Goal: Check status: Check status

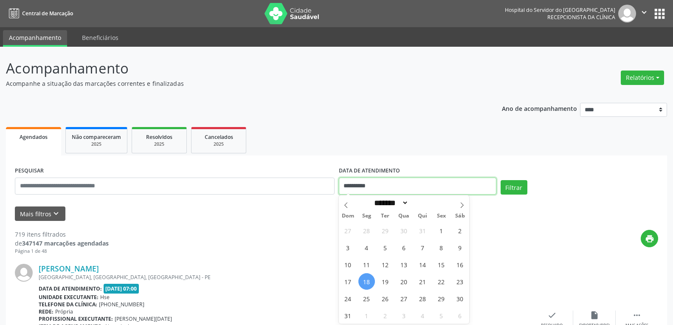
drag, startPoint x: 393, startPoint y: 189, endPoint x: 321, endPoint y: 188, distance: 72.2
click at [321, 188] on div "**********" at bounding box center [337, 182] width 648 height 36
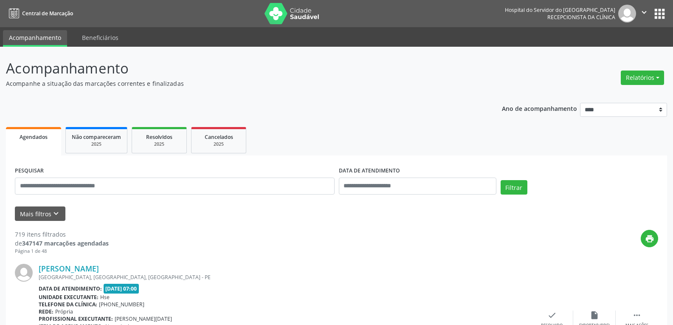
click at [311, 133] on ul "Agendados Não compareceram 2025 Resolvidos 2025 Cancelados 2025" at bounding box center [337, 140] width 662 height 31
click at [81, 172] on div "PESQUISAR" at bounding box center [175, 182] width 324 height 36
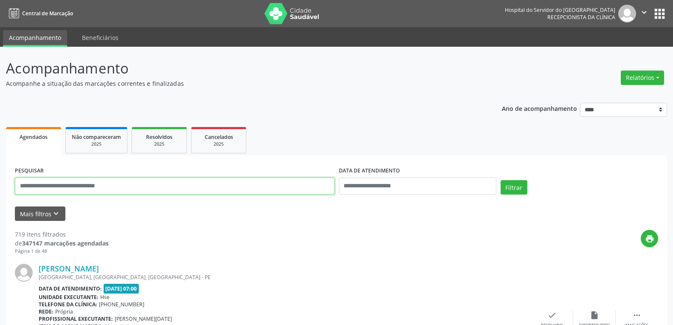
click at [81, 184] on input "text" at bounding box center [175, 186] width 320 height 17
click at [501, 180] on button "Filtrar" at bounding box center [514, 187] width 27 height 14
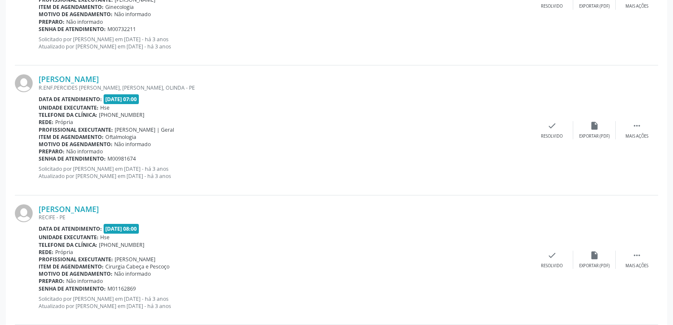
scroll to position [1761, 0]
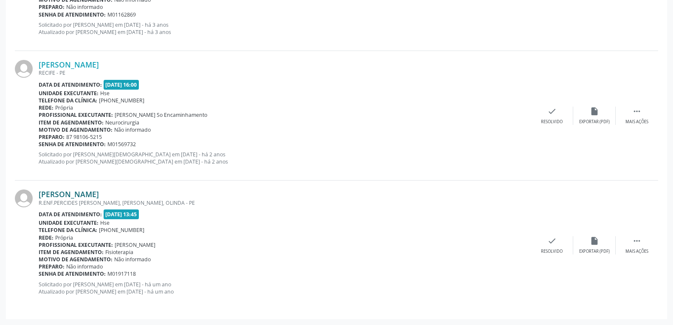
click at [98, 193] on link "[PERSON_NAME]" at bounding box center [69, 193] width 60 height 9
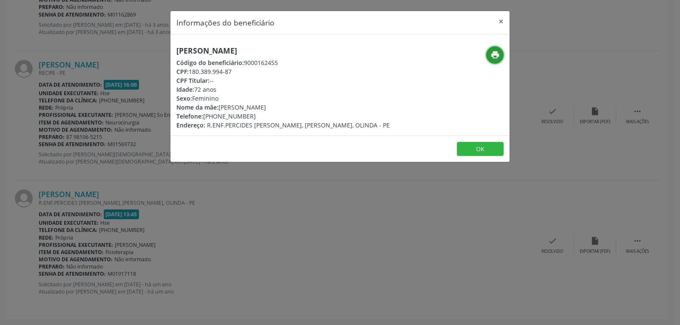
click at [495, 57] on icon "print" at bounding box center [494, 54] width 9 height 9
drag, startPoint x: 189, startPoint y: 70, endPoint x: 285, endPoint y: 72, distance: 96.0
click at [285, 72] on div "CPF: 180.389.994-87" at bounding box center [282, 71] width 213 height 9
copy div "180.389.994-87"
drag, startPoint x: 216, startPoint y: 115, endPoint x: 269, endPoint y: 118, distance: 52.3
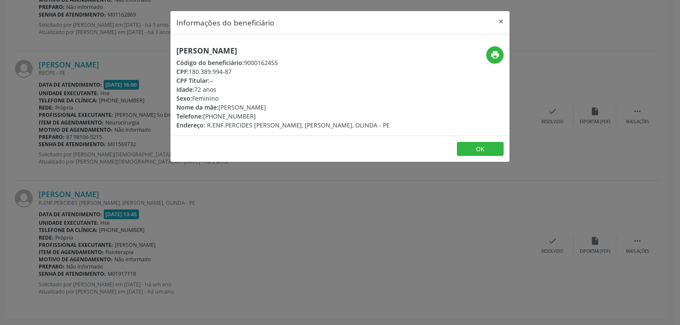
click at [269, 118] on div "Telefone: [PHONE_NUMBER]" at bounding box center [282, 116] width 213 height 9
copy div "98308-0702"
click at [501, 21] on button "×" at bounding box center [500, 21] width 17 height 21
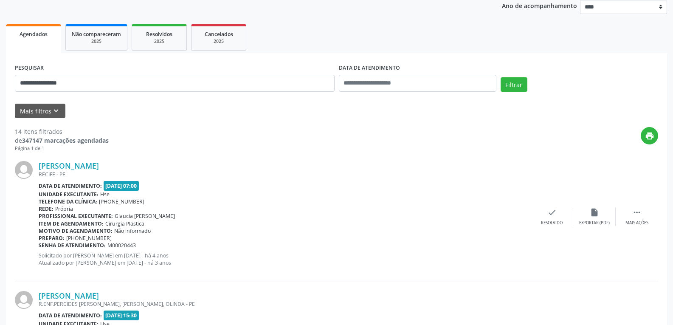
scroll to position [0, 0]
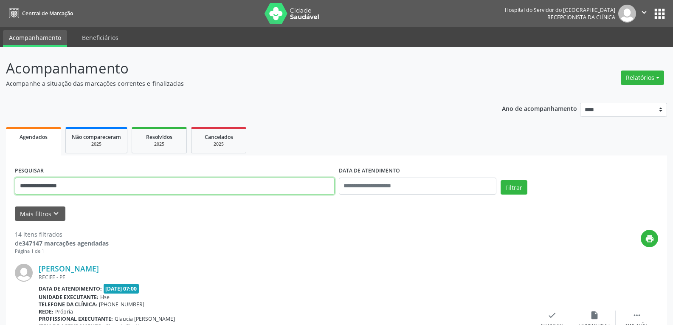
drag, startPoint x: 90, startPoint y: 190, endPoint x: 0, endPoint y: 186, distance: 89.8
type input "**********"
click at [501, 180] on button "Filtrar" at bounding box center [514, 187] width 27 height 14
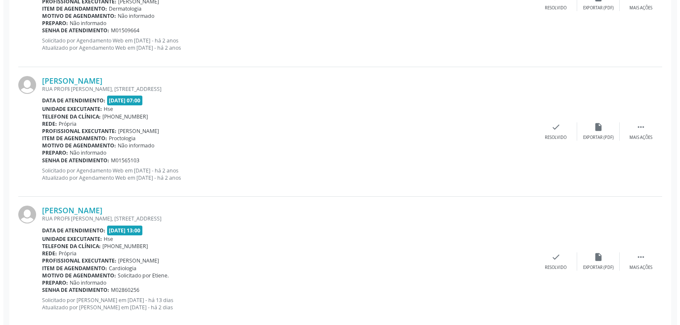
scroll to position [1631, 0]
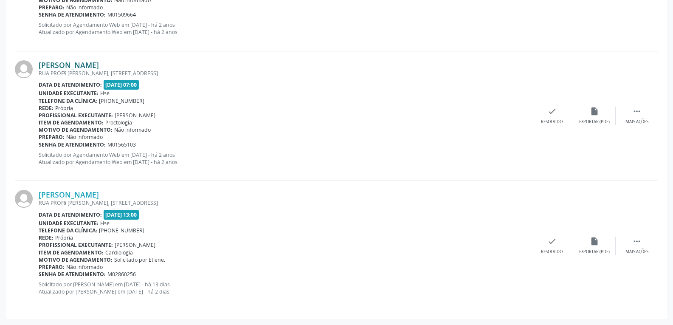
click at [89, 68] on link "[PERSON_NAME]" at bounding box center [69, 64] width 60 height 9
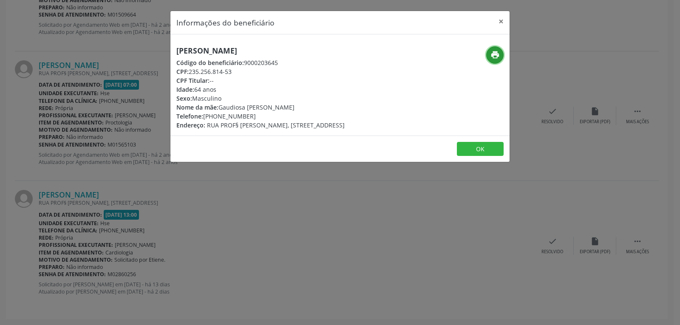
click at [496, 55] on icon "print" at bounding box center [494, 54] width 9 height 9
drag, startPoint x: 189, startPoint y: 70, endPoint x: 263, endPoint y: 69, distance: 73.5
click at [263, 69] on div "CPF: 235.256.814-53" at bounding box center [260, 71] width 168 height 9
copy div "235.256.814-53"
drag, startPoint x: 215, startPoint y: 114, endPoint x: 256, endPoint y: 114, distance: 40.4
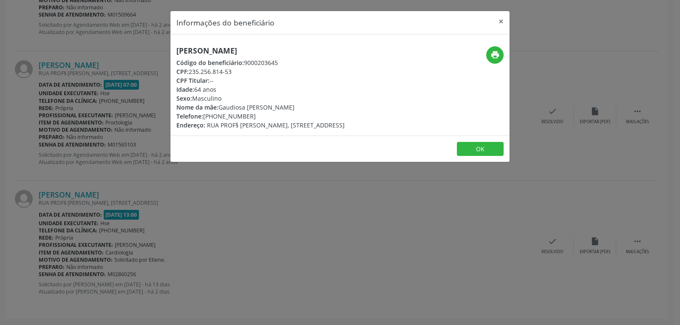
click at [256, 114] on div "Telefone: [PHONE_NUMBER]" at bounding box center [260, 116] width 168 height 9
copy div "99814-9861"
